Goal: Task Accomplishment & Management: Manage account settings

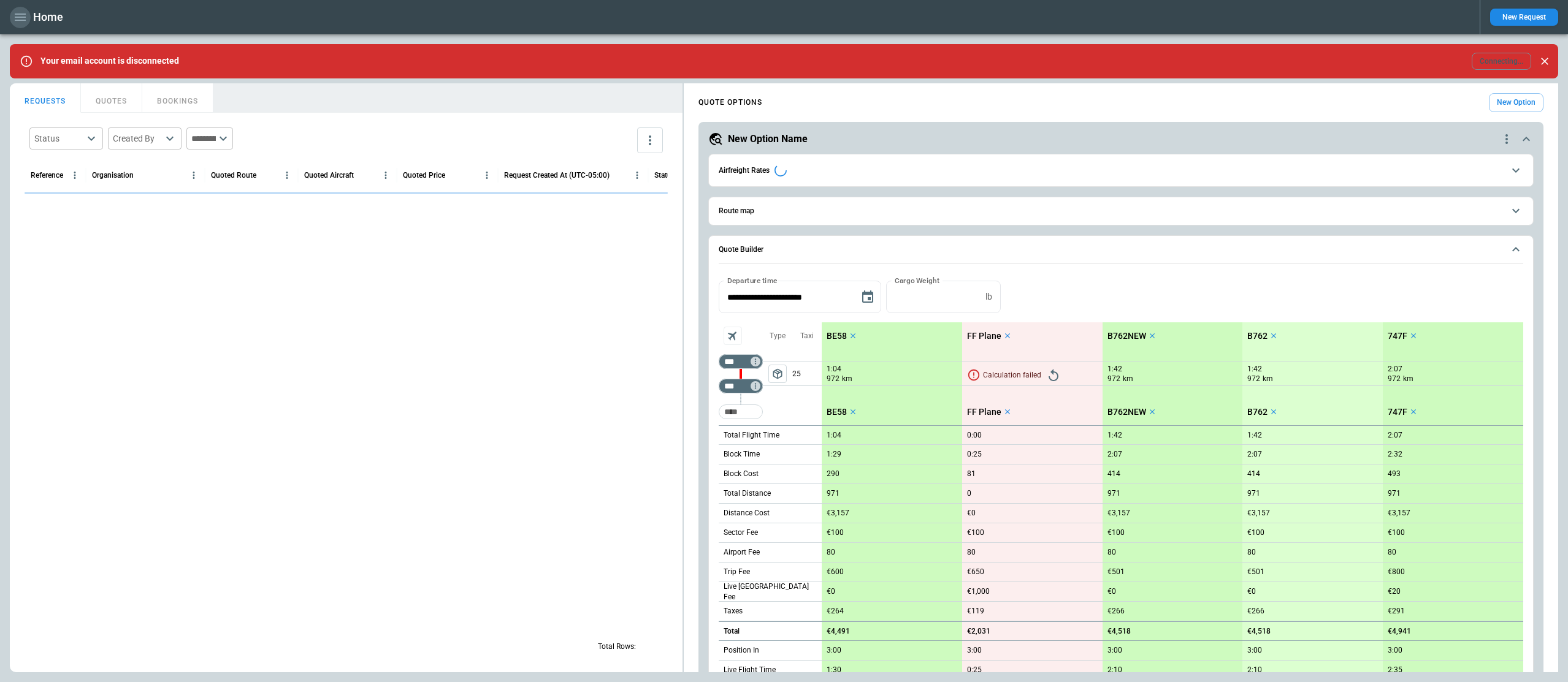
click at [25, 21] on icon "button" at bounding box center [20, 17] width 15 height 15
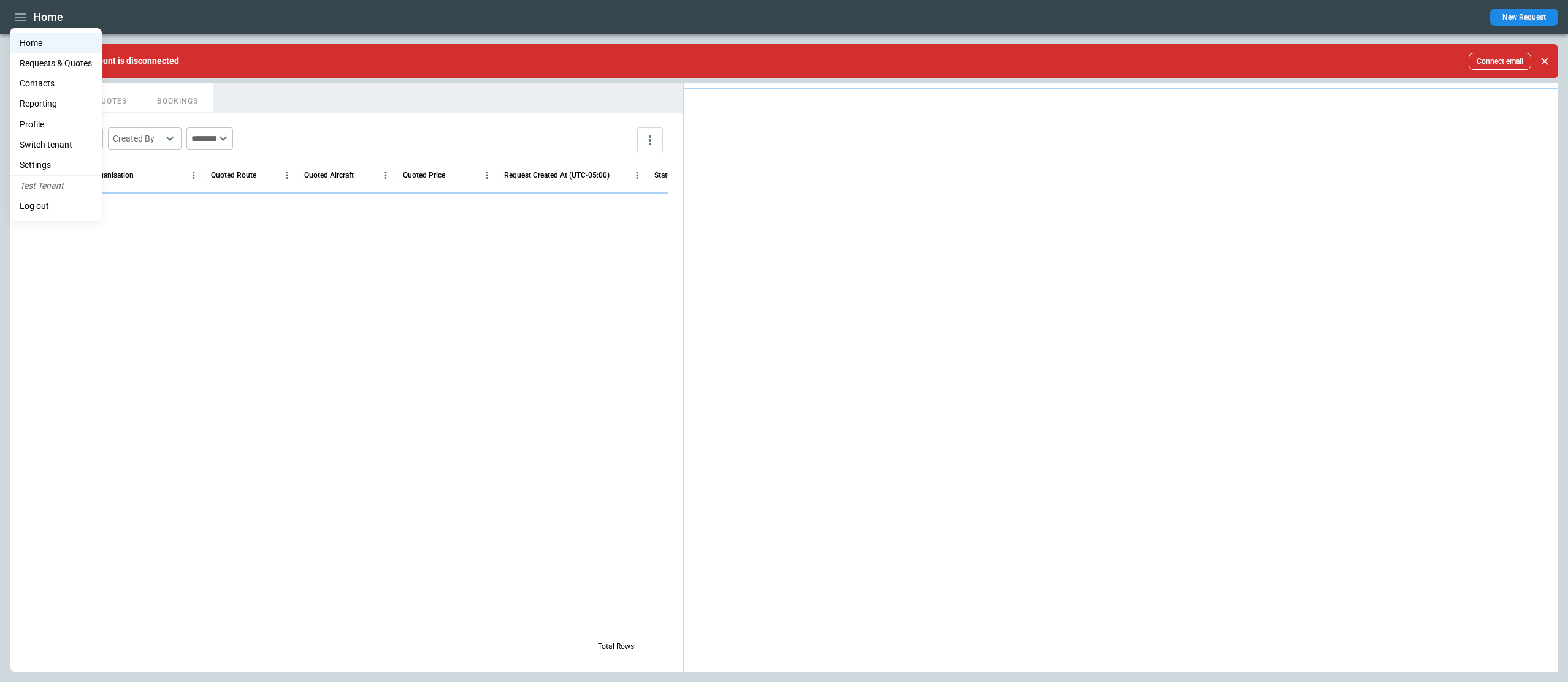
click at [55, 165] on li "Settings" at bounding box center [56, 165] width 92 height 20
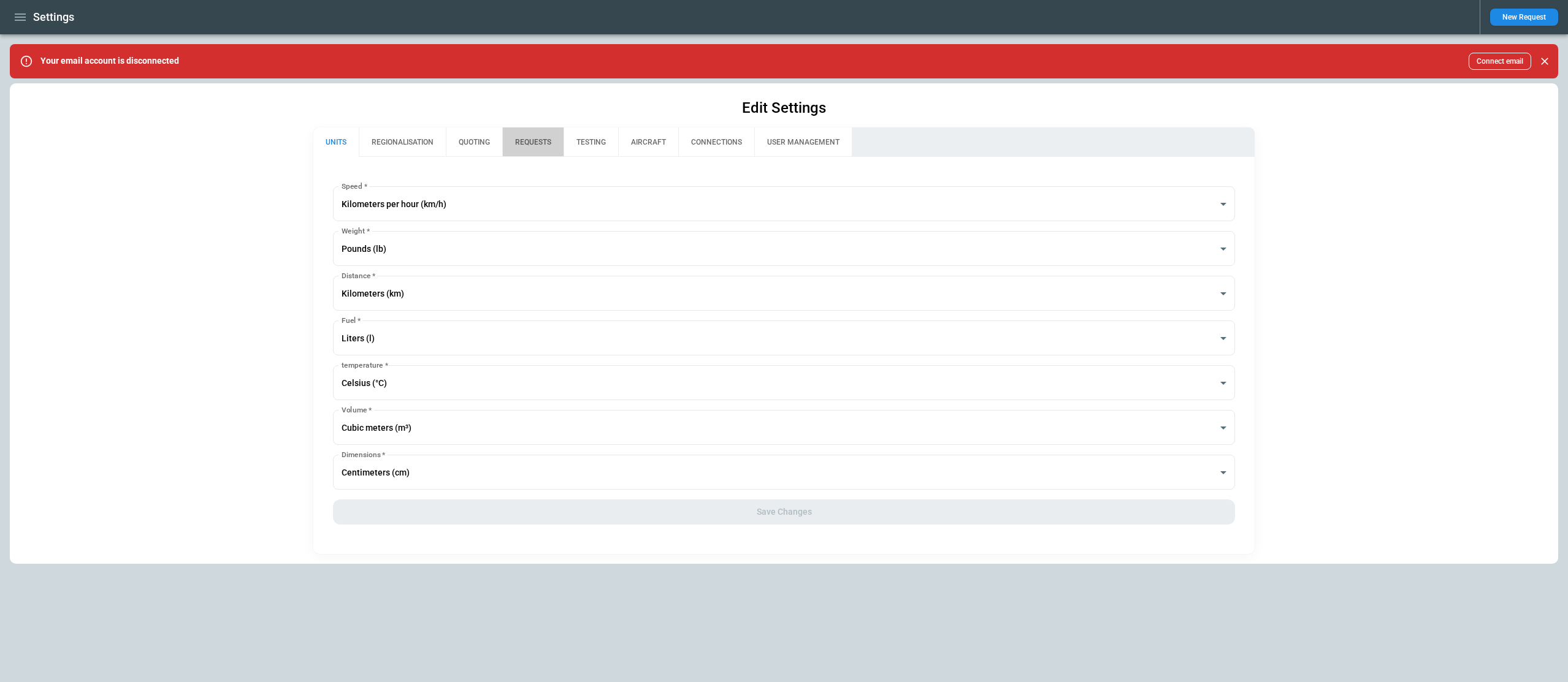
click at [536, 143] on button "REQUESTS" at bounding box center [533, 142] width 61 height 29
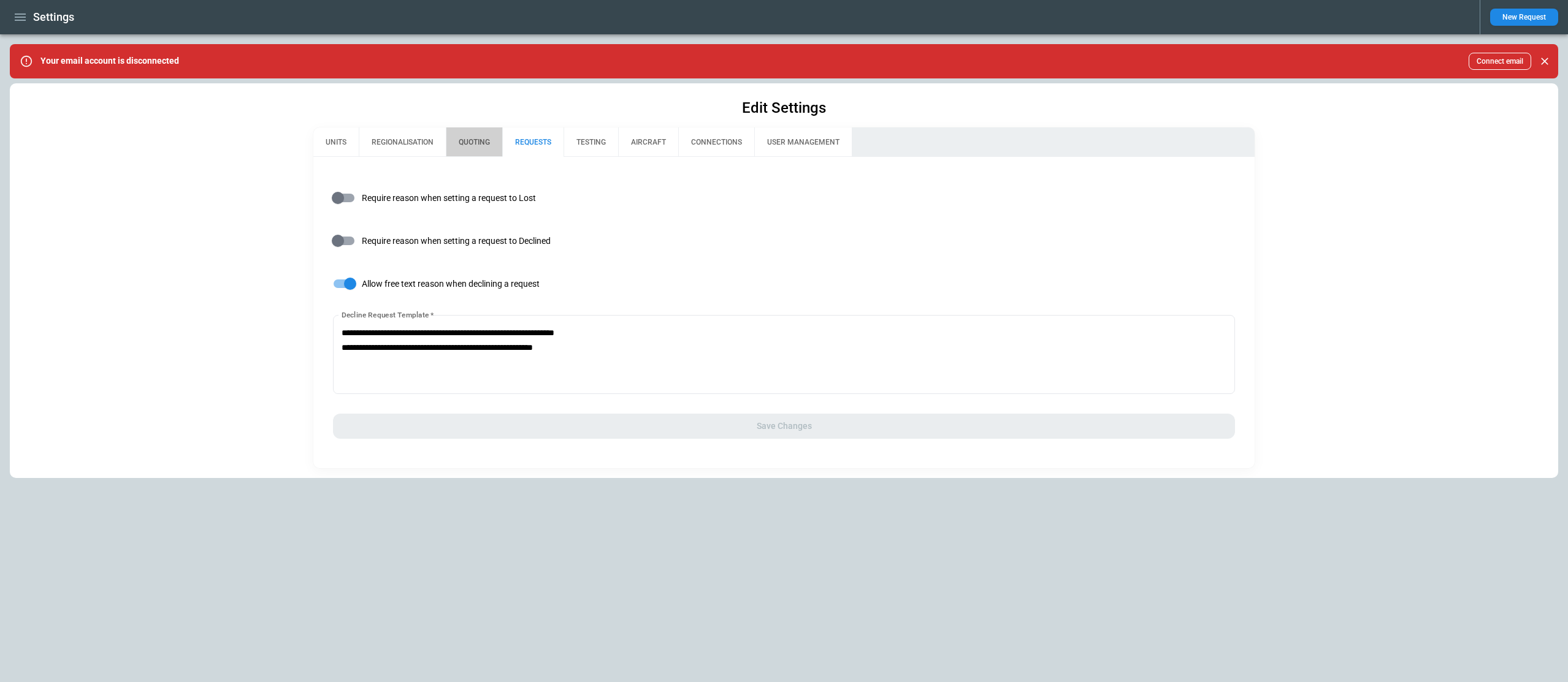
click at [478, 142] on button "QUOTING" at bounding box center [474, 142] width 56 height 29
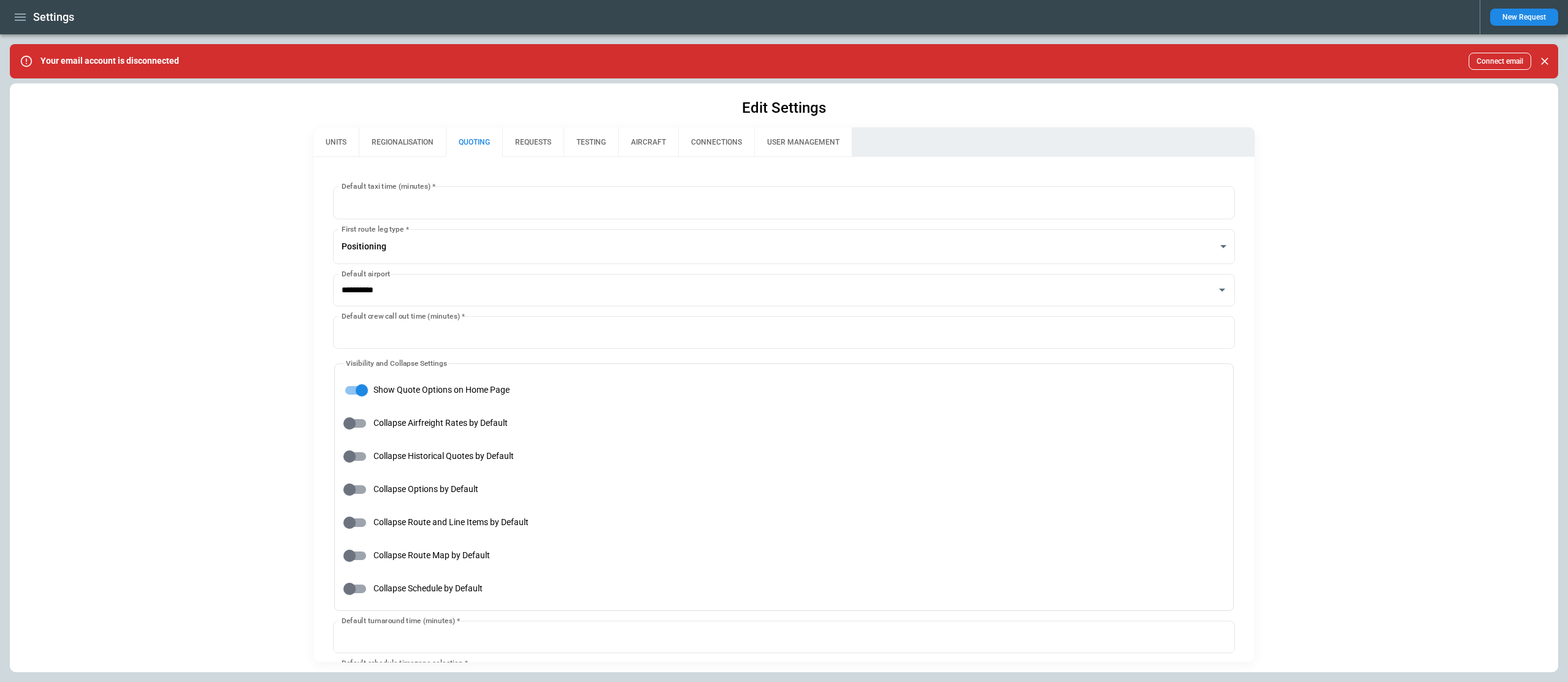
type input "**********"
click at [530, 144] on button "REQUESTS" at bounding box center [533, 142] width 61 height 29
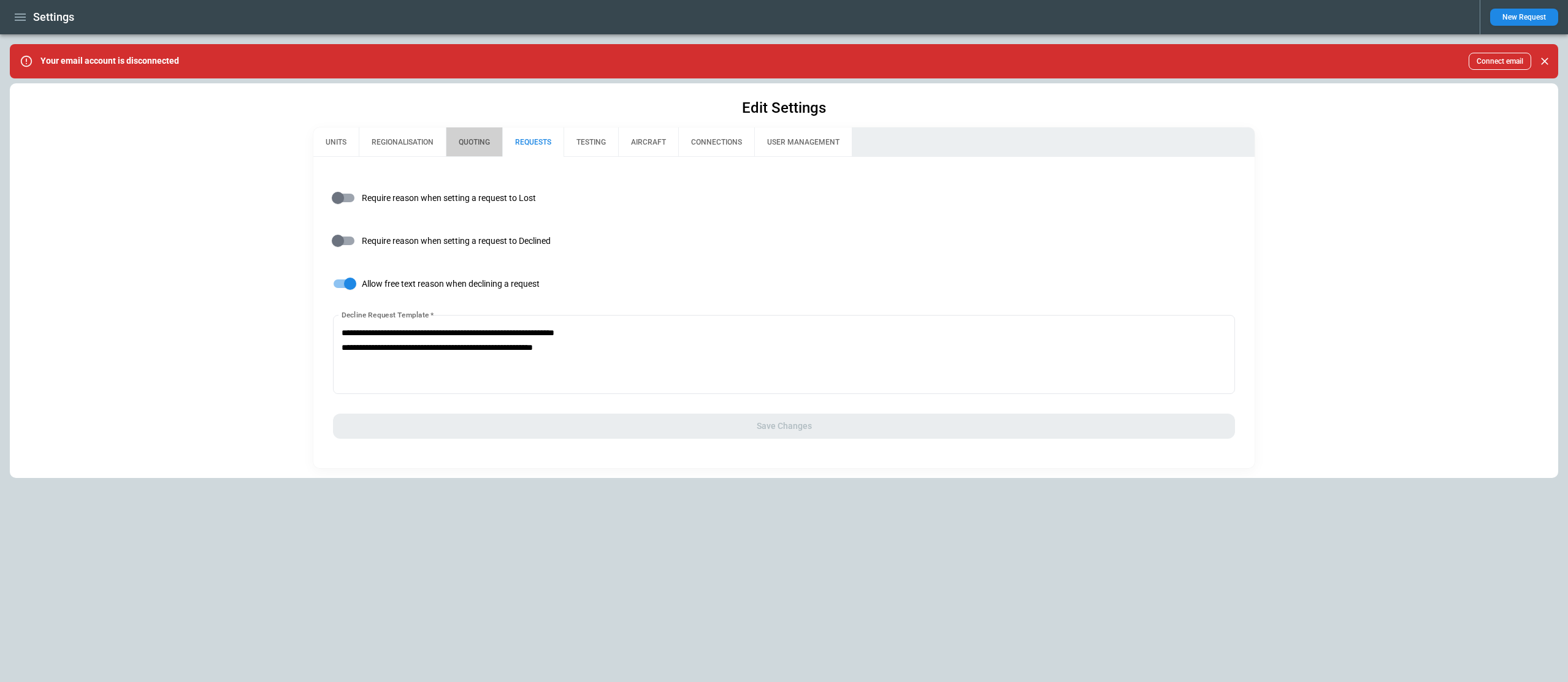
click at [471, 144] on button "QUOTING" at bounding box center [474, 142] width 56 height 29
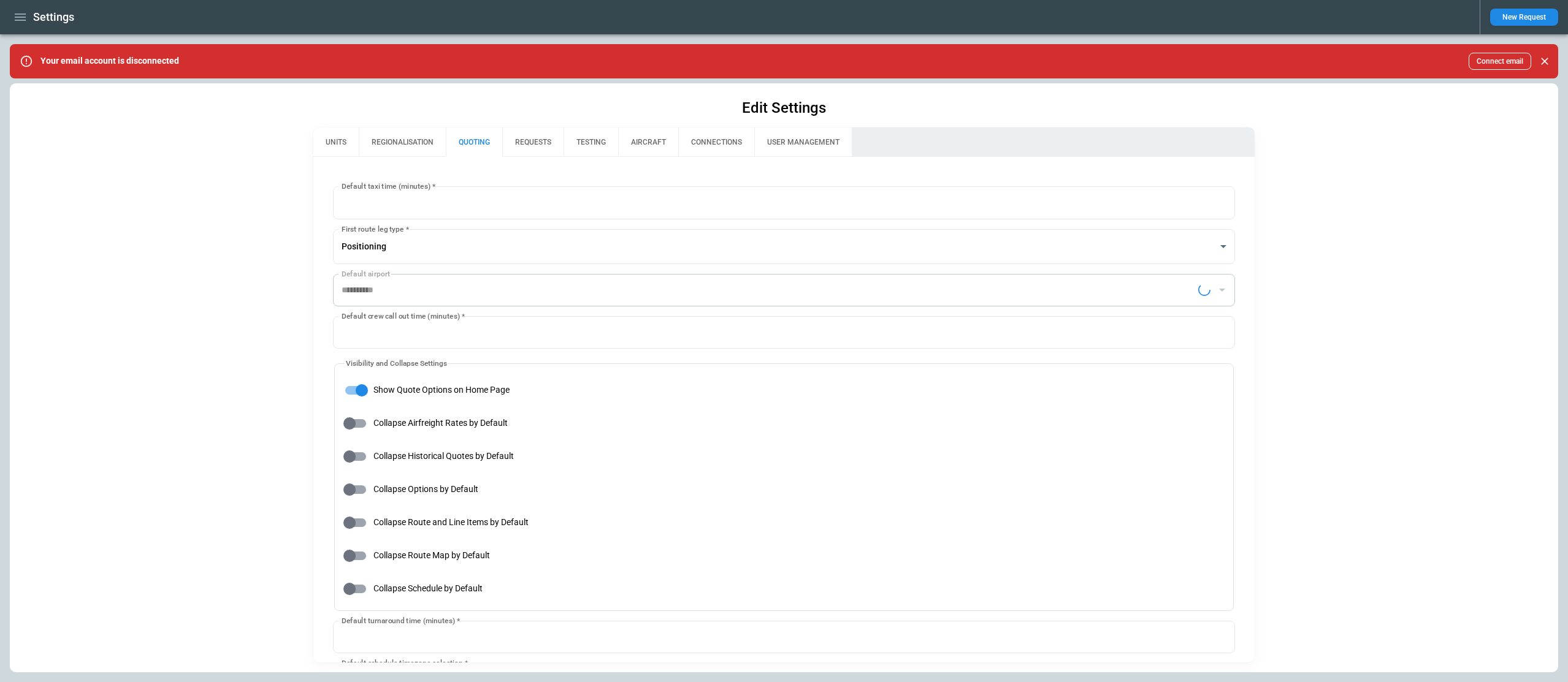
type input "**********"
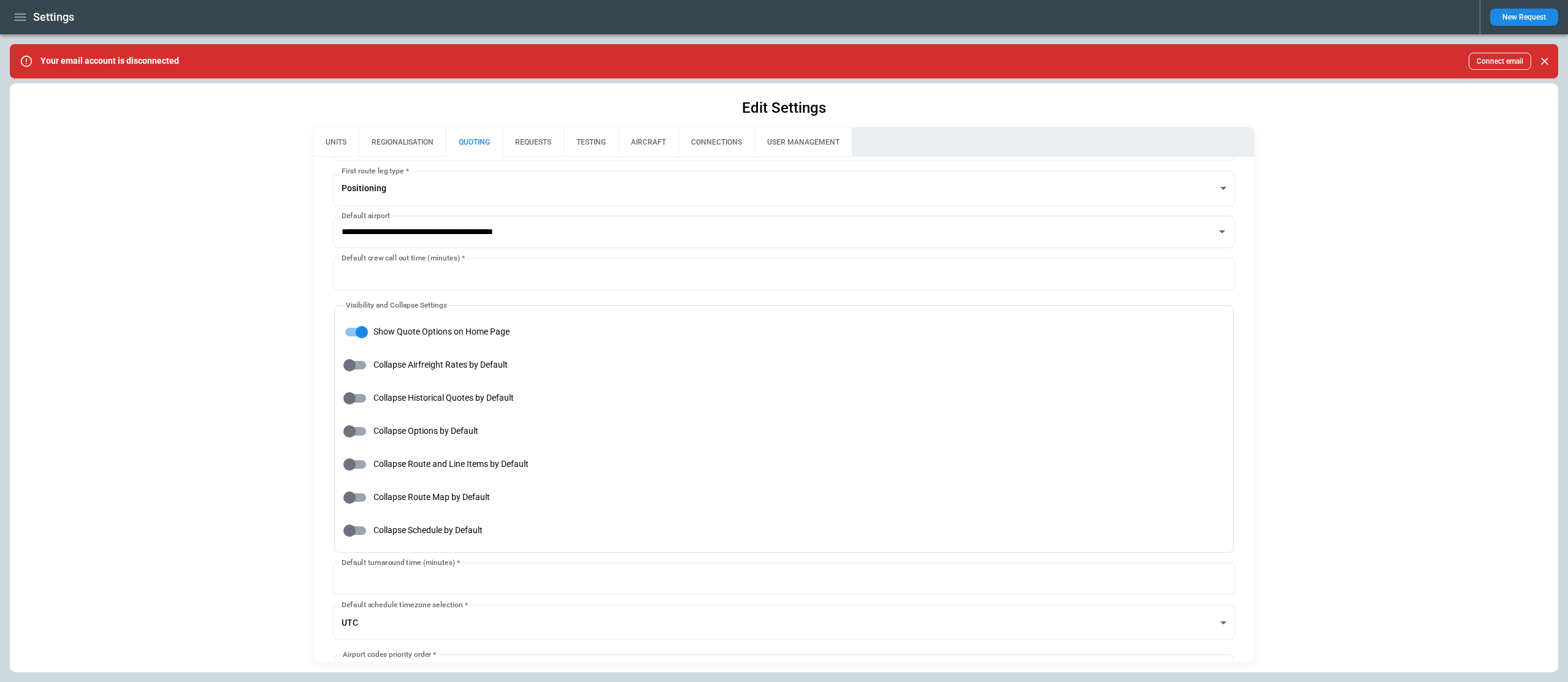
scroll to position [60, 0]
click at [593, 144] on button "TESTING" at bounding box center [591, 142] width 55 height 29
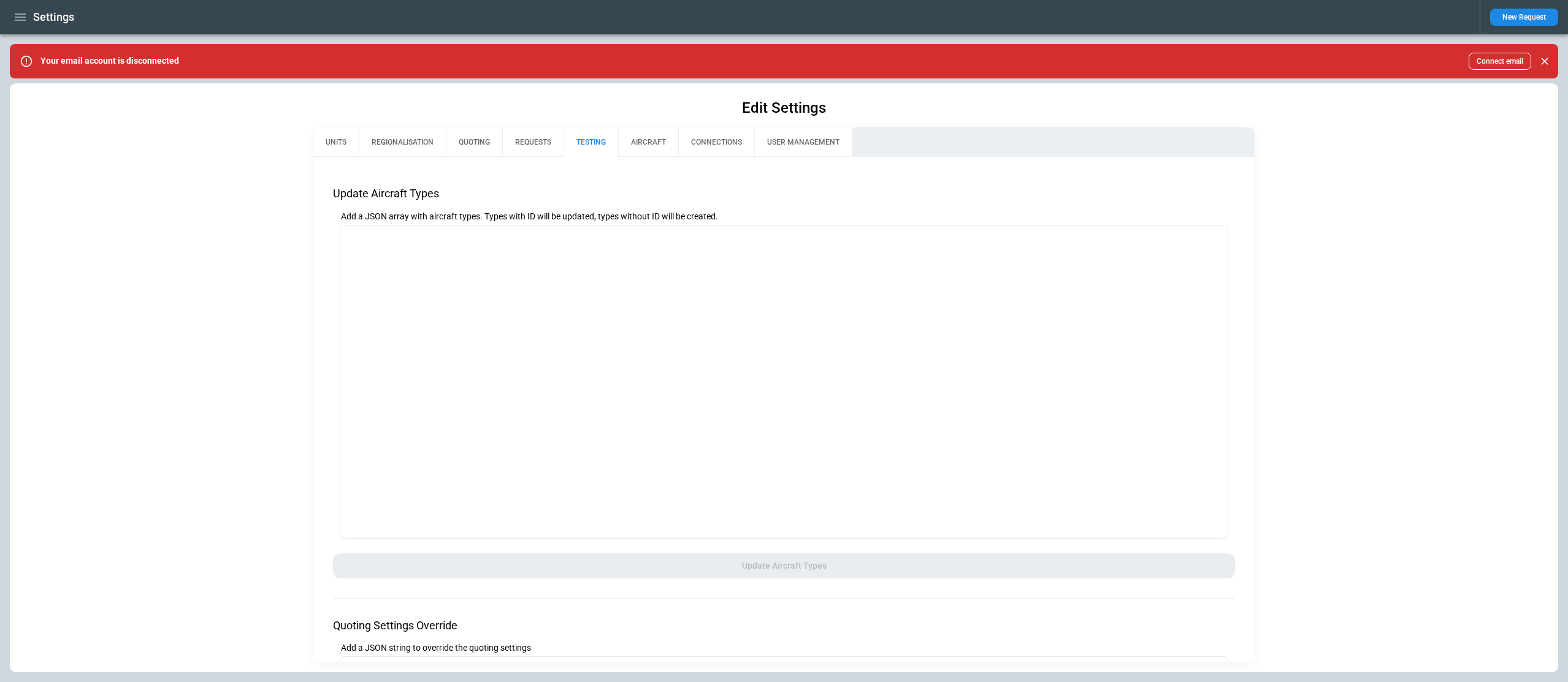
click at [636, 141] on button "AIRCRAFT" at bounding box center [648, 142] width 60 height 29
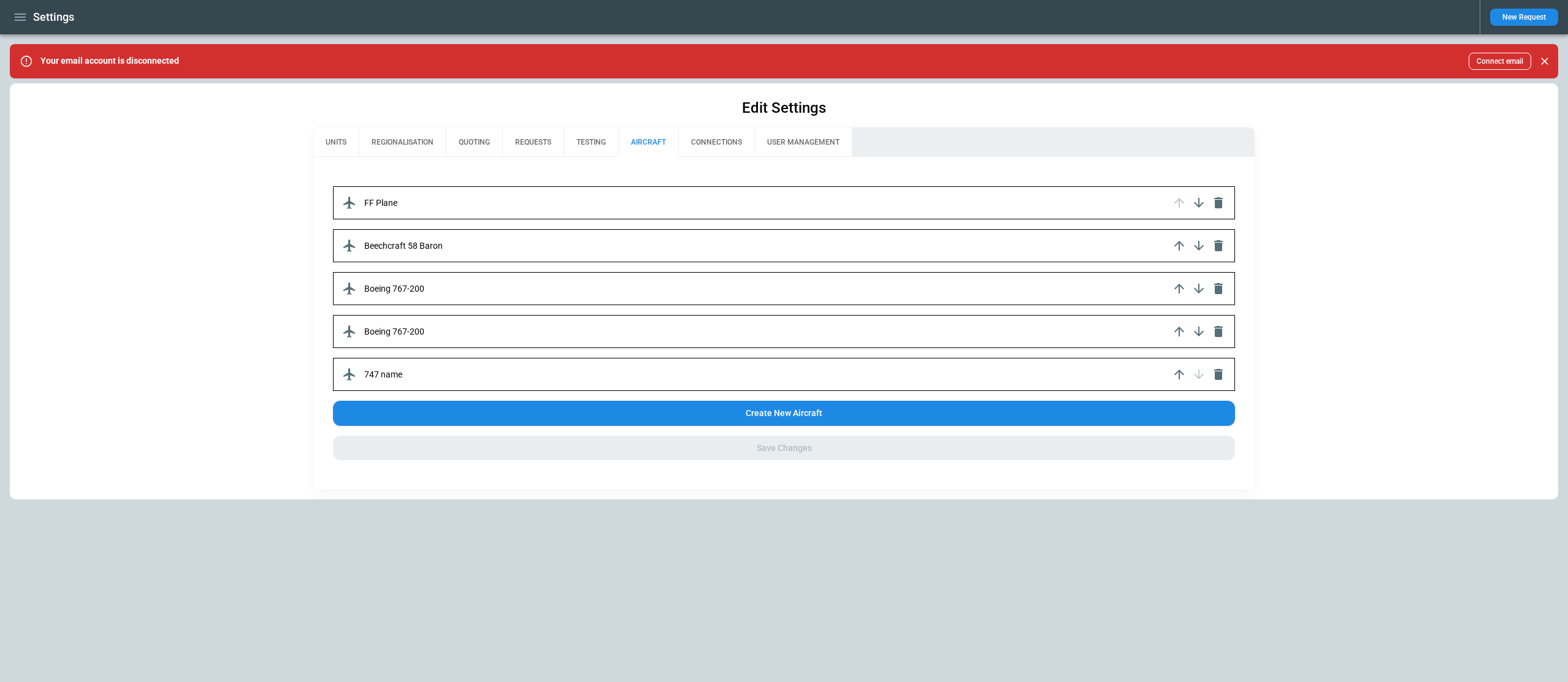
click at [534, 140] on button "REQUESTS" at bounding box center [533, 142] width 61 height 29
